Goal: Information Seeking & Learning: Find specific fact

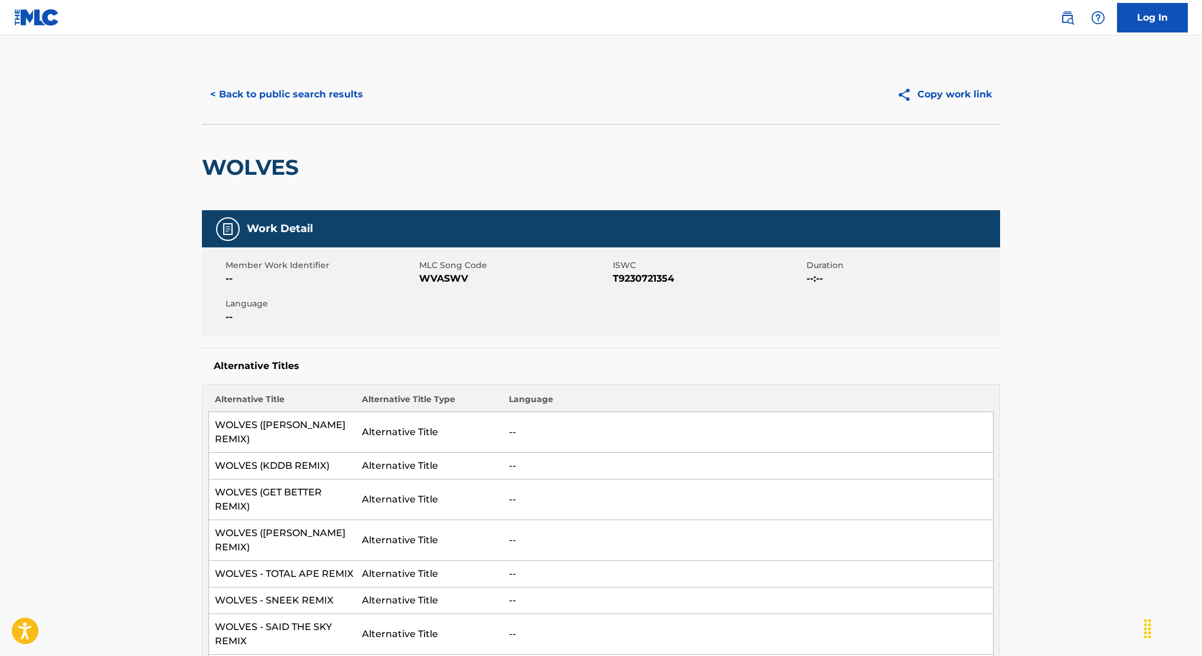
click at [252, 94] on button "< Back to public search results" at bounding box center [286, 95] width 169 height 30
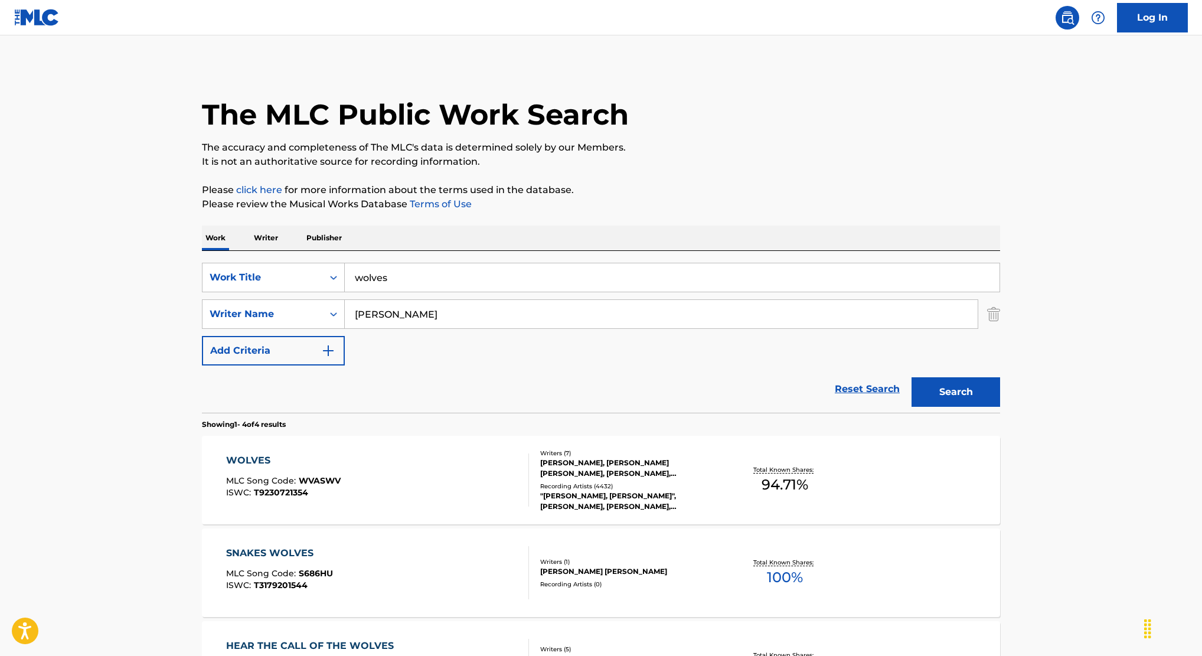
drag, startPoint x: 447, startPoint y: 274, endPoint x: 155, endPoint y: 257, distance: 292.6
click at [155, 257] on main "The MLC Public Work Search The accuracy and completeness of The MLC's data is d…" at bounding box center [601, 449] width 1202 height 828
click at [746, 162] on p "It is not an authoritative source for recording information." at bounding box center [601, 162] width 798 height 14
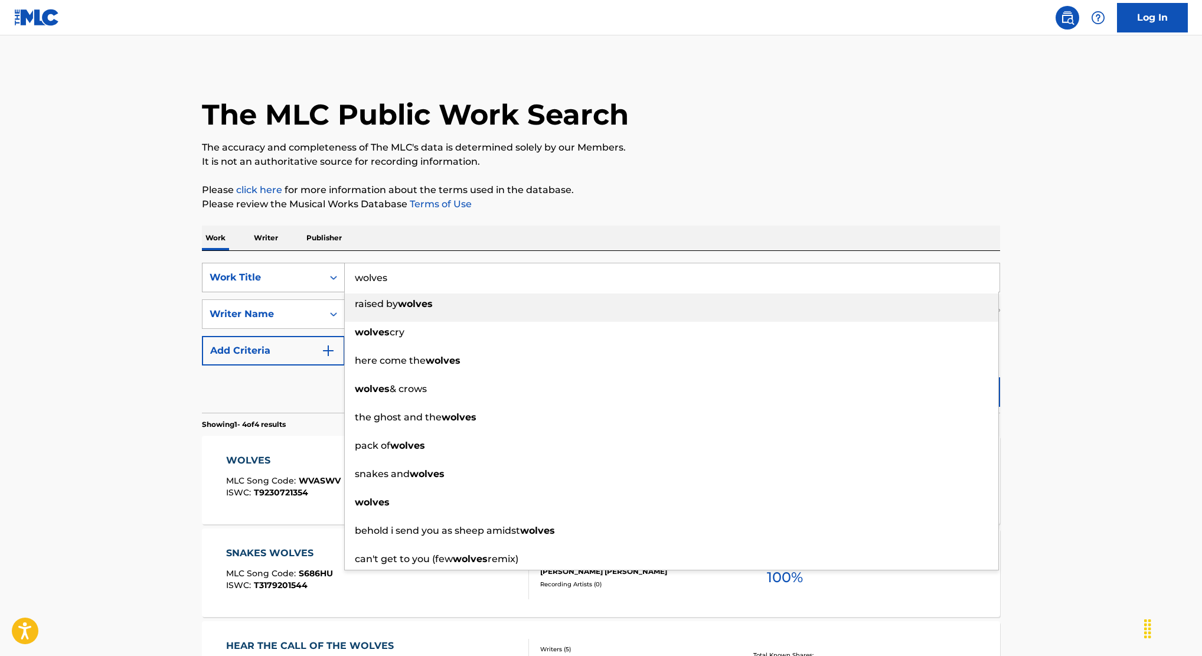
drag, startPoint x: 469, startPoint y: 272, endPoint x: 302, endPoint y: 270, distance: 166.5
click at [302, 271] on div "SearchWithCriteria65aca4b3-5318-4eda-98cf-ec0d33fcc5ae Work Title wolves raised…" at bounding box center [601, 278] width 798 height 30
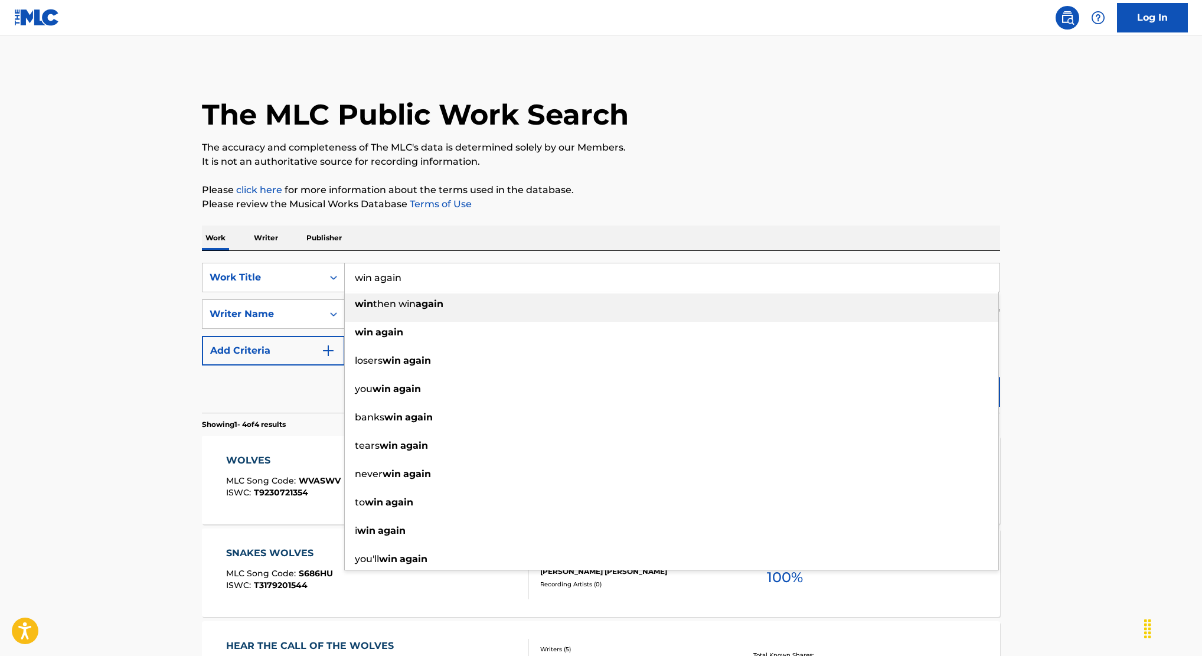
type input "win again"
click at [746, 168] on p "It is not an authoritative source for recording information." at bounding box center [601, 162] width 798 height 14
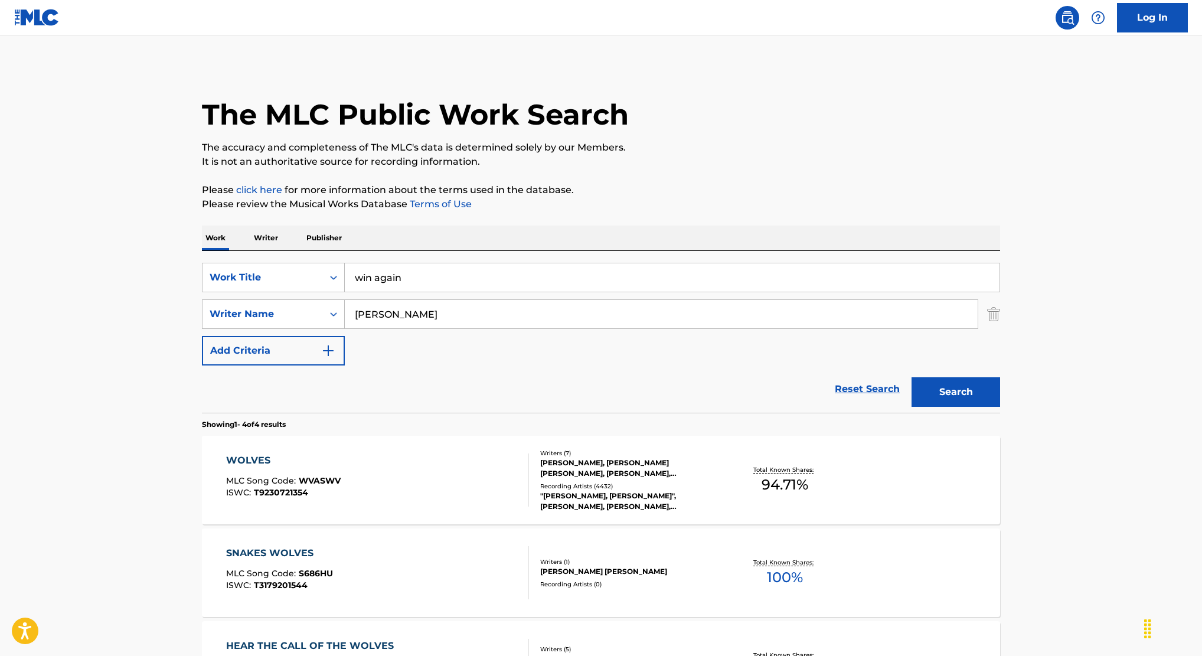
drag, startPoint x: 439, startPoint y: 323, endPoint x: 188, endPoint y: 276, distance: 255.2
click at [188, 276] on div "The MLC Public Work Search The accuracy and completeness of The MLC's data is d…" at bounding box center [601, 461] width 826 height 793
type input "ehi"
click at [911, 377] on button "Search" at bounding box center [955, 392] width 89 height 30
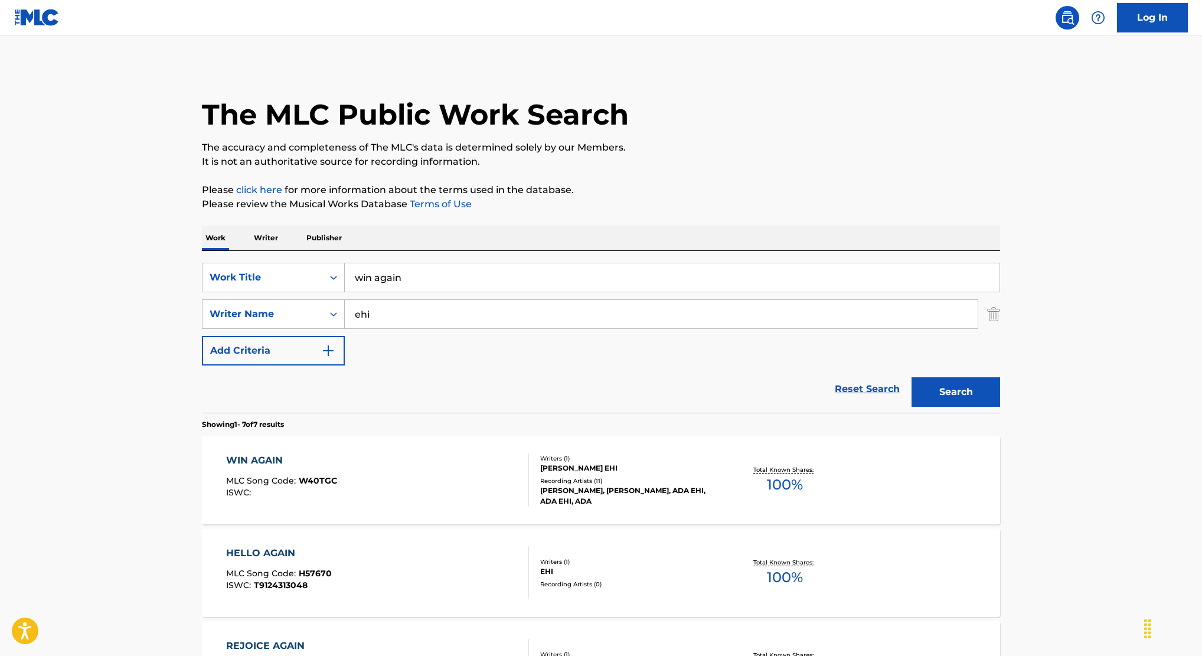
click at [642, 444] on div "WIN AGAIN MLC Song Code : W40TGC ISWC : Writers ( 1 ) [PERSON_NAME] EHI Recordi…" at bounding box center [601, 480] width 798 height 89
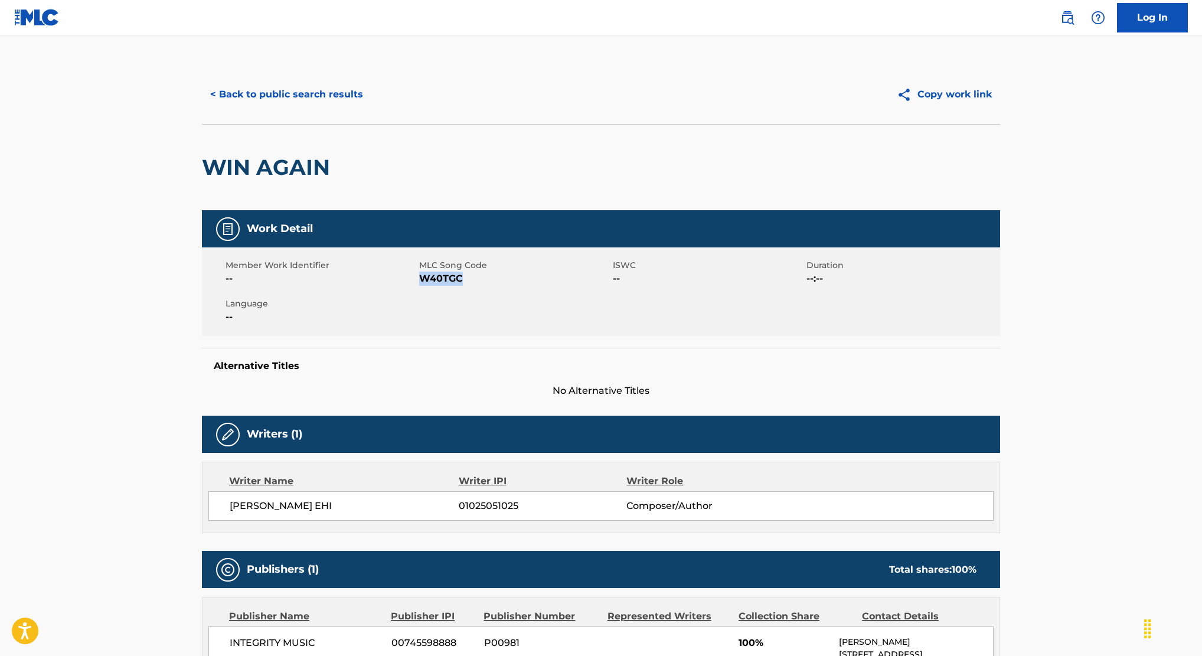
drag, startPoint x: 419, startPoint y: 276, endPoint x: 519, endPoint y: 281, distance: 99.9
click at [519, 281] on span "W40TGC" at bounding box center [514, 279] width 191 height 14
copy span "W40TGC"
click at [315, 90] on button "< Back to public search results" at bounding box center [286, 95] width 169 height 30
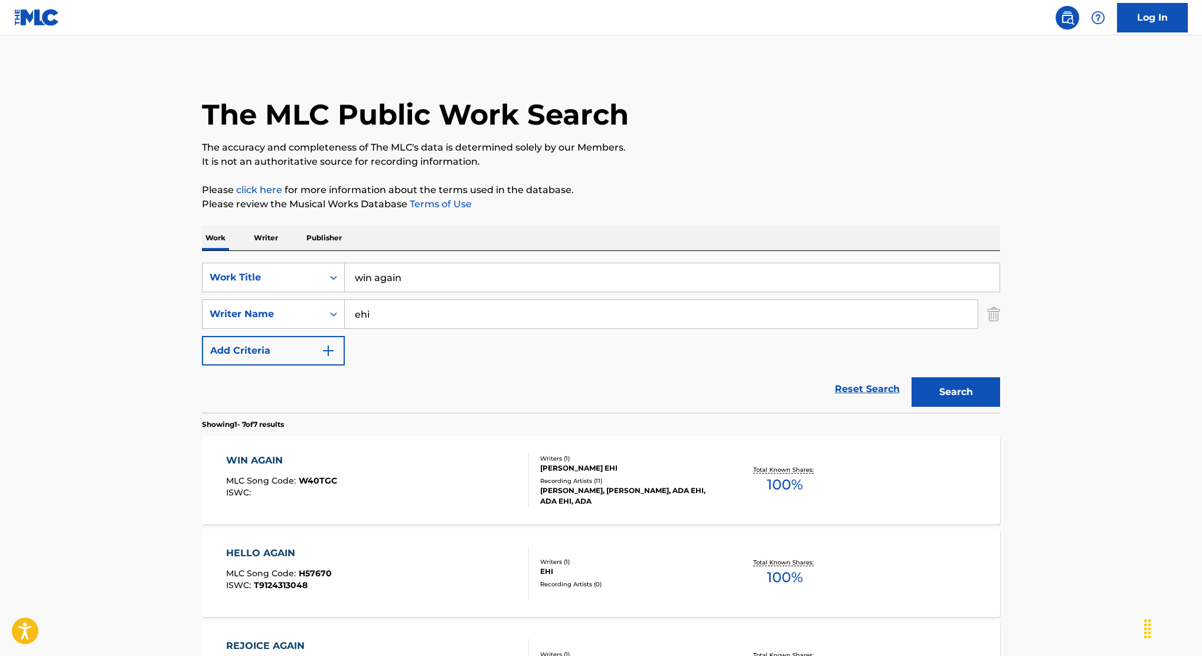
drag, startPoint x: 411, startPoint y: 283, endPoint x: 270, endPoint y: 247, distance: 145.6
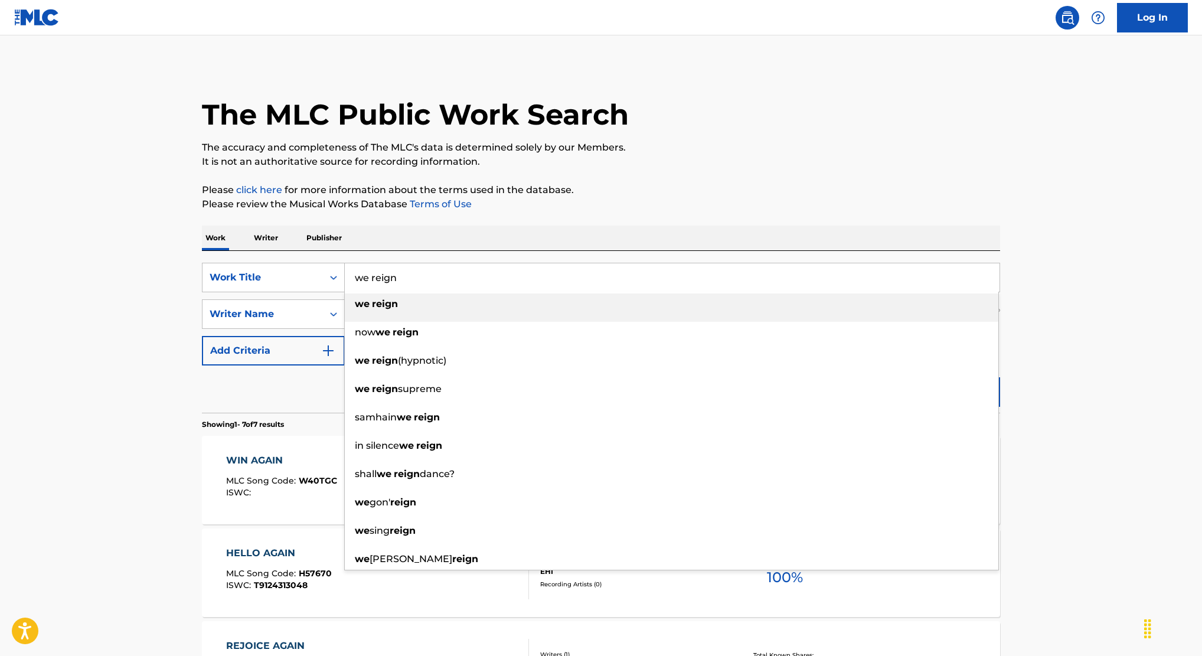
type input "we reign"
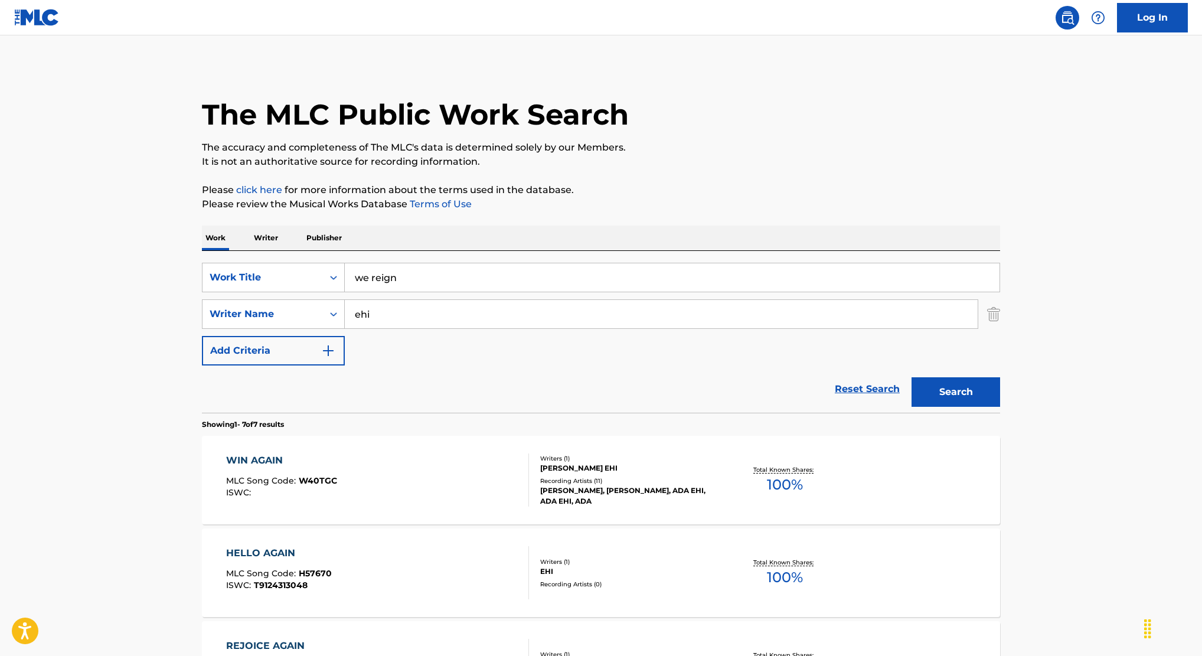
click at [677, 168] on p "It is not an authoritative source for recording information." at bounding box center [601, 162] width 798 height 14
click at [960, 399] on button "Search" at bounding box center [955, 392] width 89 height 30
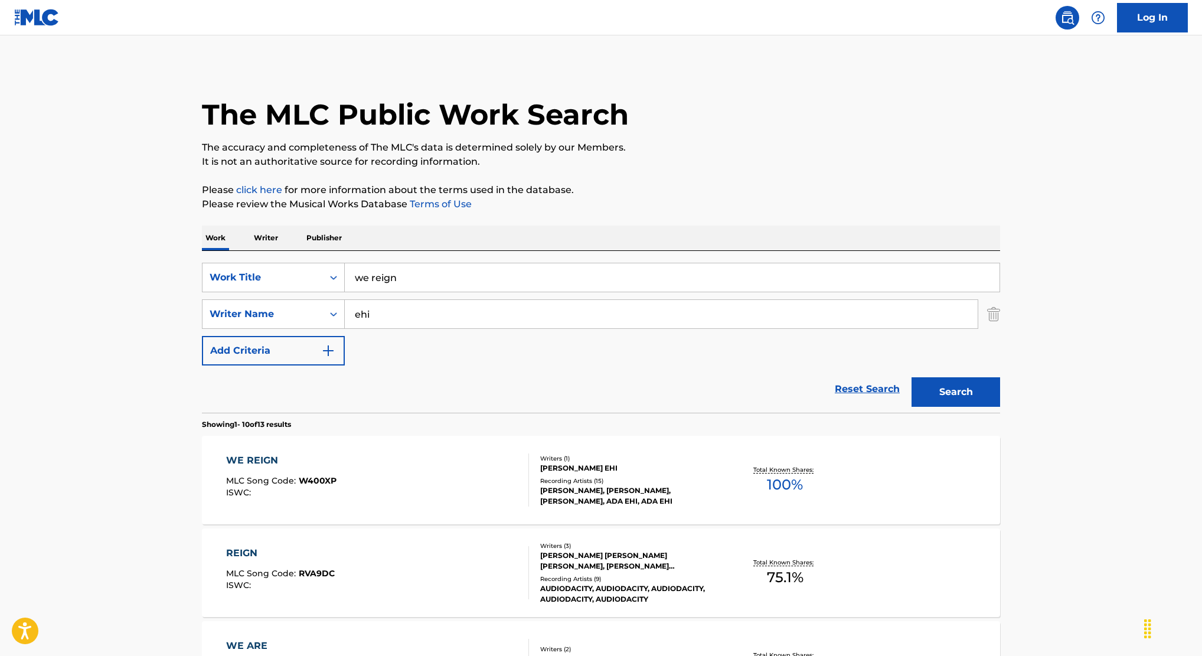
click at [720, 479] on div "Total Known Shares: 100 %" at bounding box center [784, 480] width 133 height 36
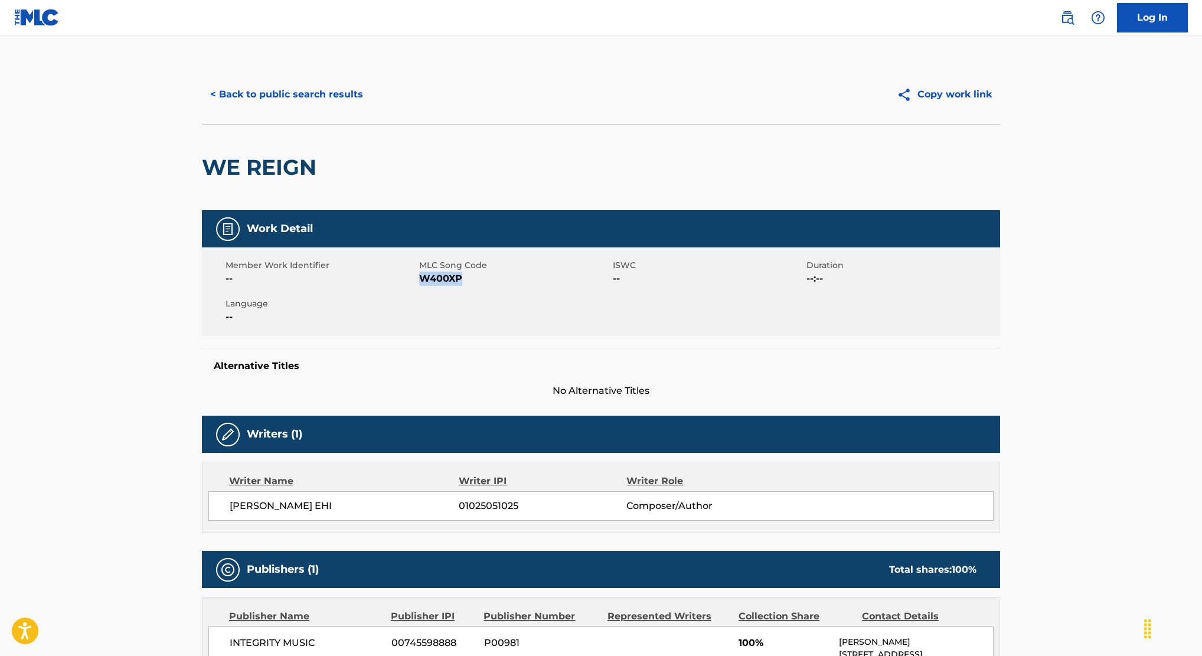
drag, startPoint x: 420, startPoint y: 278, endPoint x: 552, endPoint y: 276, distance: 131.6
click at [552, 276] on span "W400XP" at bounding box center [514, 279] width 191 height 14
copy span "W400XP"
click at [300, 94] on button "< Back to public search results" at bounding box center [286, 95] width 169 height 30
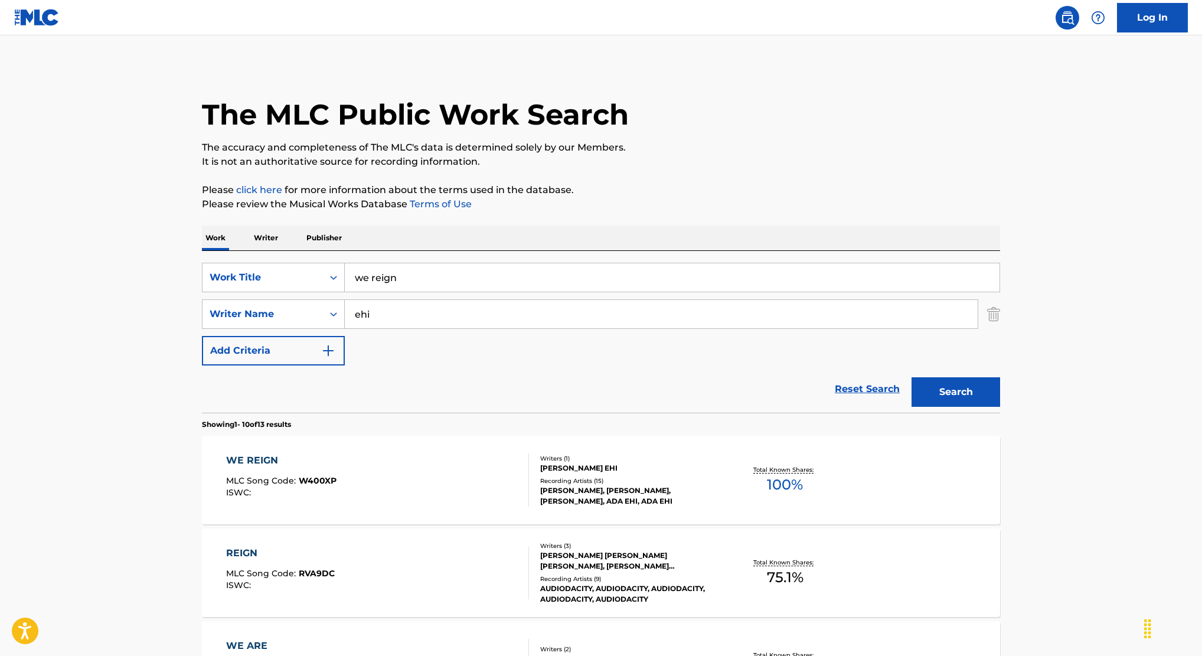
drag, startPoint x: 475, startPoint y: 275, endPoint x: 104, endPoint y: 250, distance: 371.6
type input "word at work"
click at [931, 388] on button "Search" at bounding box center [955, 392] width 89 height 30
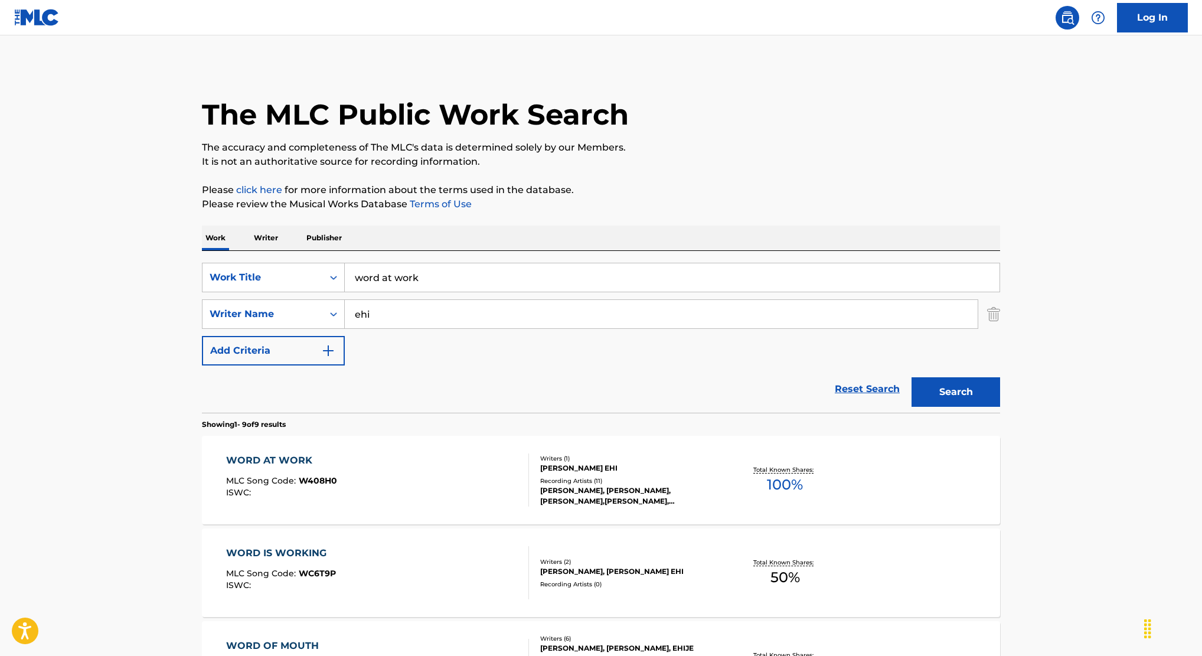
click at [632, 467] on div "[PERSON_NAME] EHI" at bounding box center [629, 468] width 178 height 11
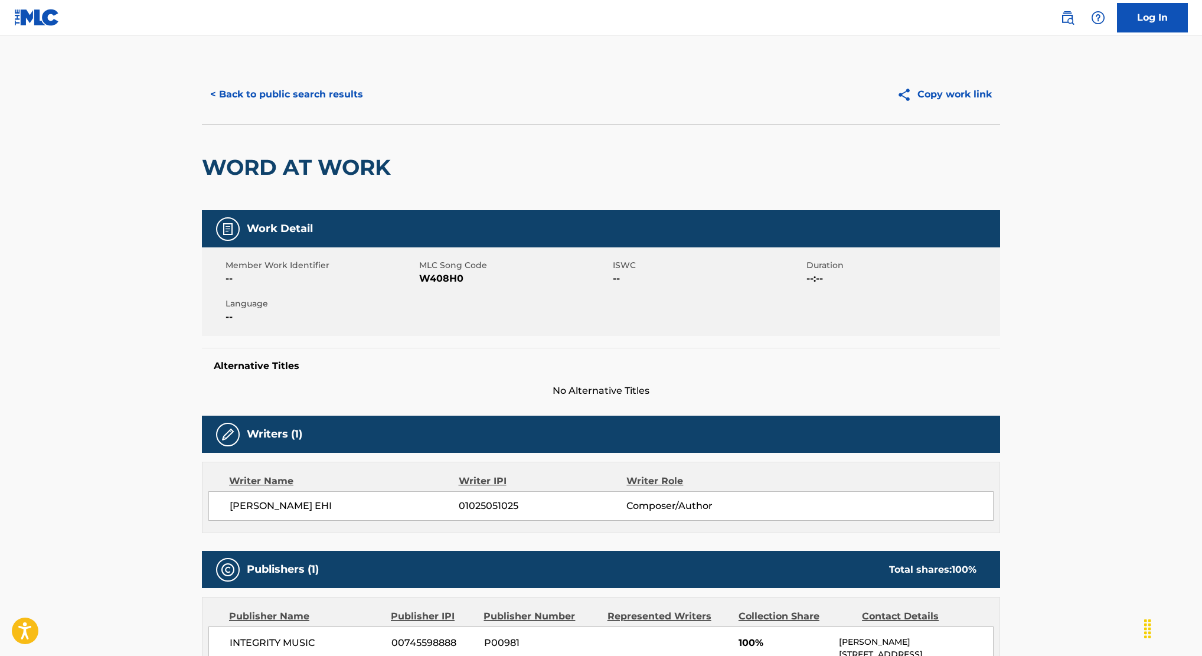
drag, startPoint x: 418, startPoint y: 279, endPoint x: 444, endPoint y: 278, distance: 25.4
click at [444, 278] on span "W408H0" at bounding box center [514, 279] width 191 height 14
drag, startPoint x: 421, startPoint y: 277, endPoint x: 472, endPoint y: 277, distance: 51.4
click at [472, 277] on span "W408H0" at bounding box center [514, 279] width 191 height 14
copy span "W408H0"
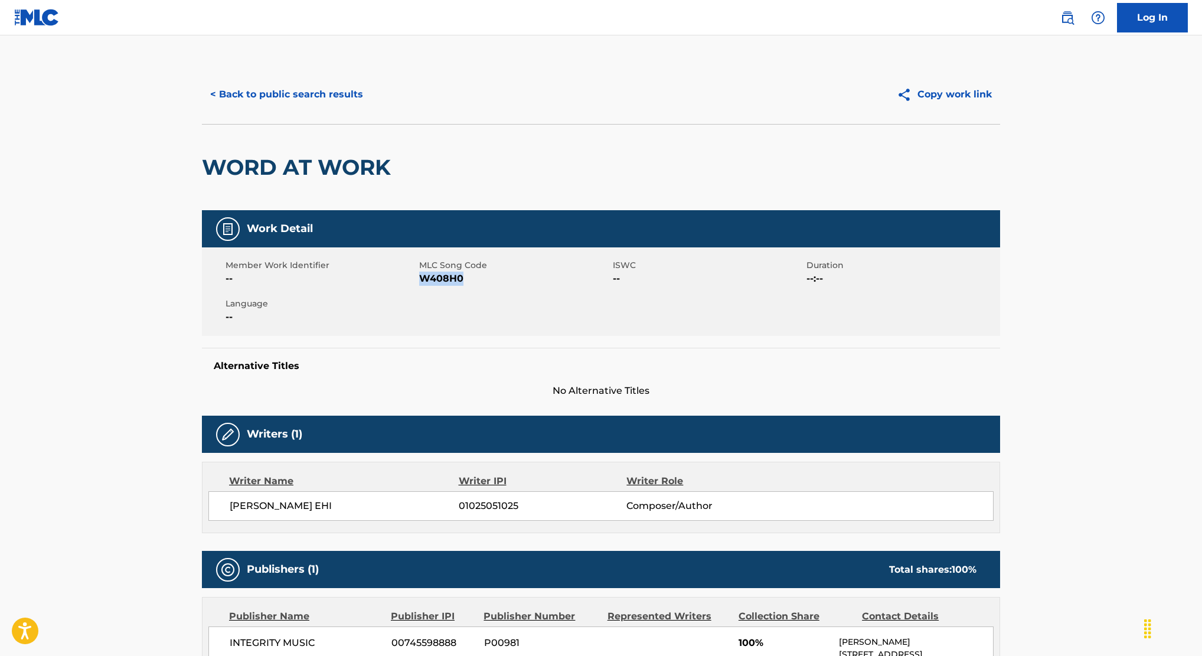
click at [308, 86] on button "< Back to public search results" at bounding box center [286, 95] width 169 height 30
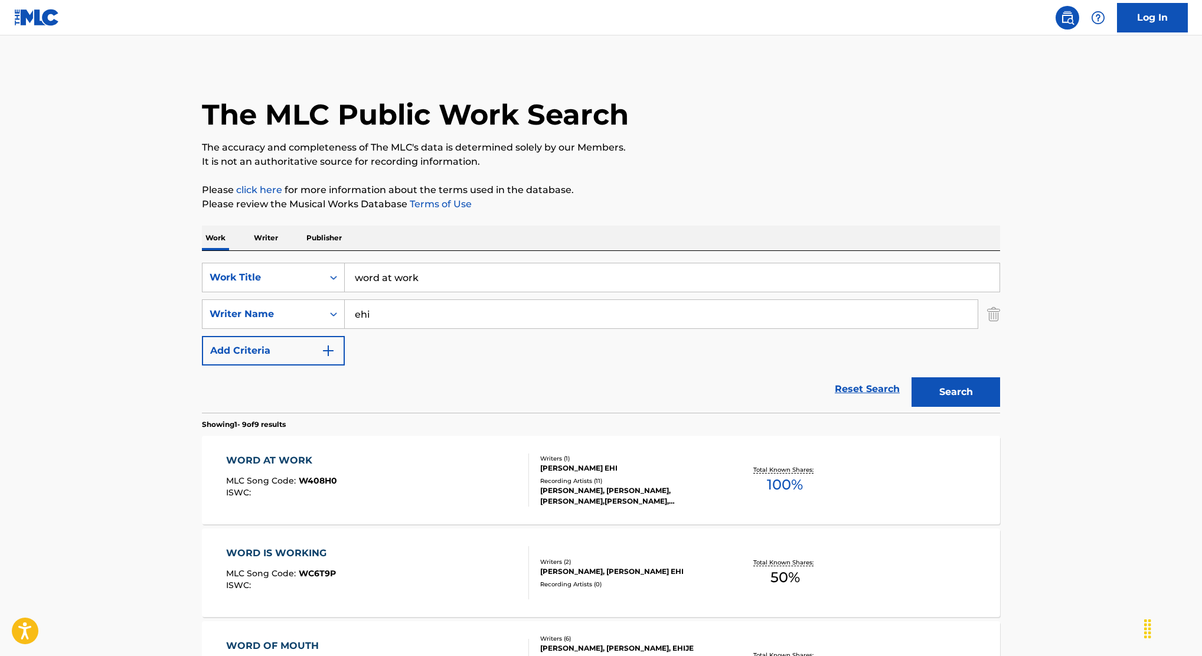
drag, startPoint x: 460, startPoint y: 286, endPoint x: 119, endPoint y: 198, distance: 352.3
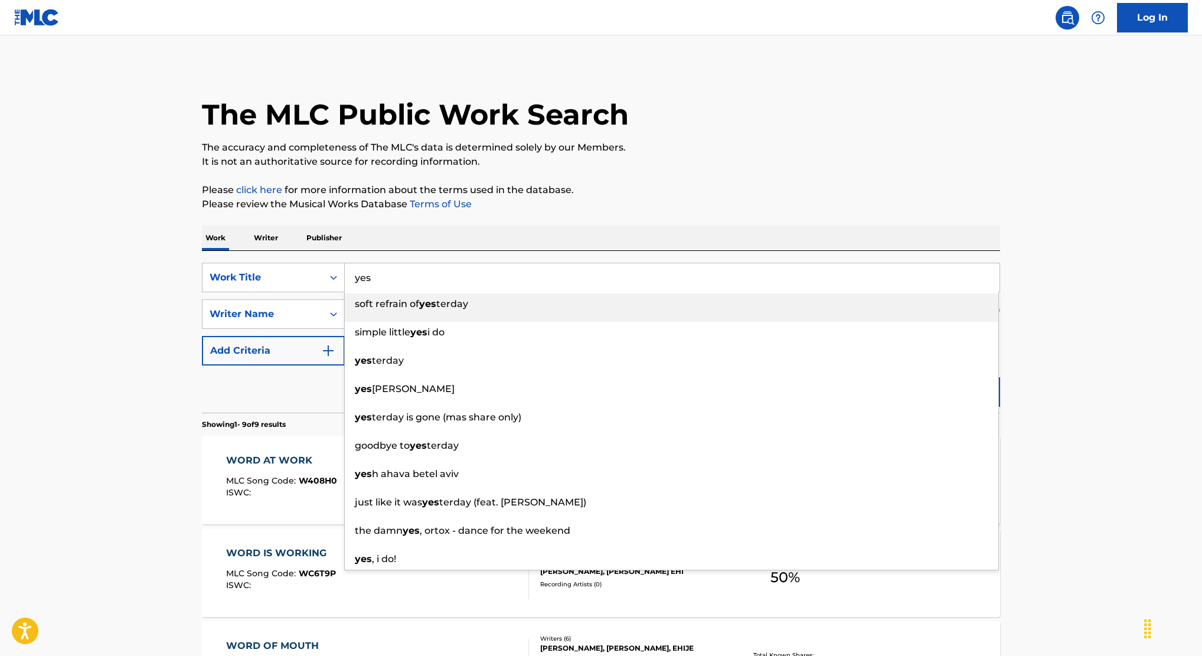
type input "yes"
click at [580, 191] on p "Please click here for more information about the terms used in the database." at bounding box center [601, 190] width 798 height 14
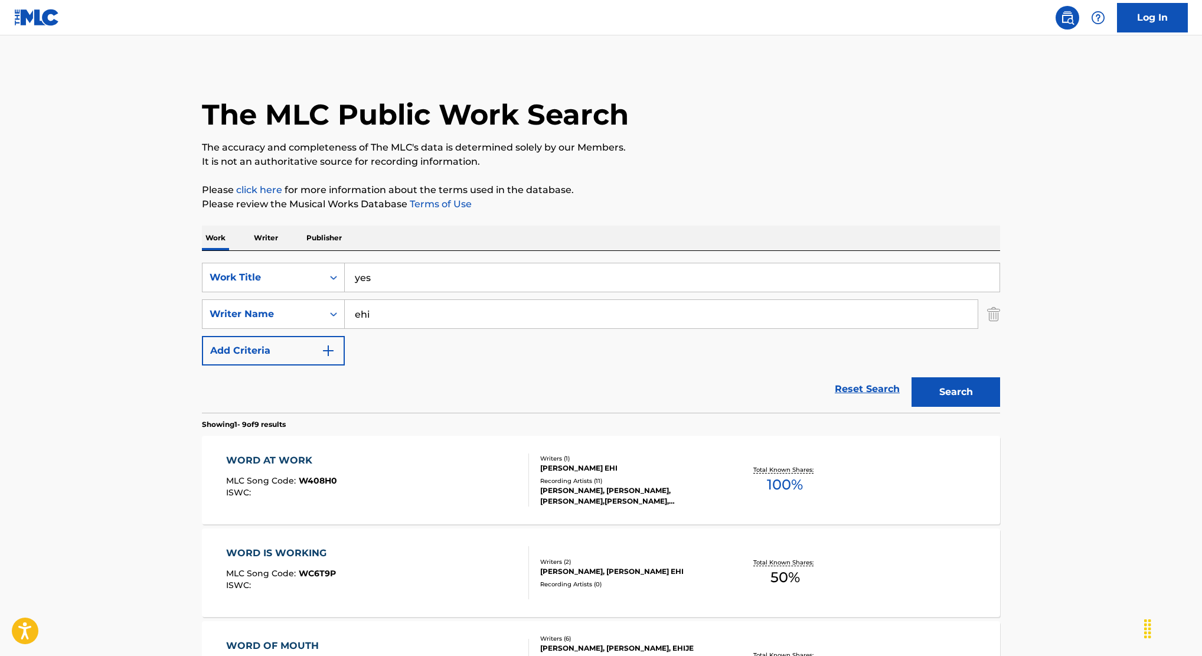
click at [927, 402] on button "Search" at bounding box center [955, 392] width 89 height 30
click at [662, 514] on div "YES MLC Song Code : YP3DO6 ISWC : Writers ( 1 ) [PERSON_NAME] EHI Recording Art…" at bounding box center [601, 480] width 798 height 89
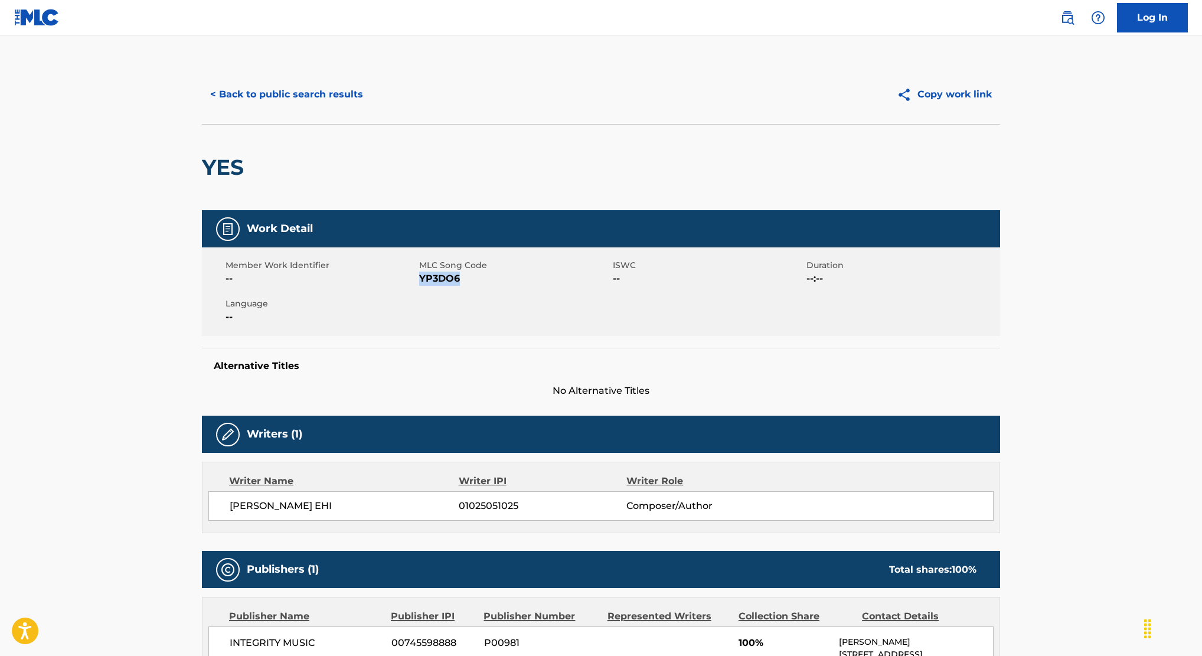
drag, startPoint x: 421, startPoint y: 279, endPoint x: 473, endPoint y: 279, distance: 52.5
click at [473, 279] on span "YP3DO6" at bounding box center [514, 279] width 191 height 14
copy span "YP3DO6"
